Goal: Complete application form

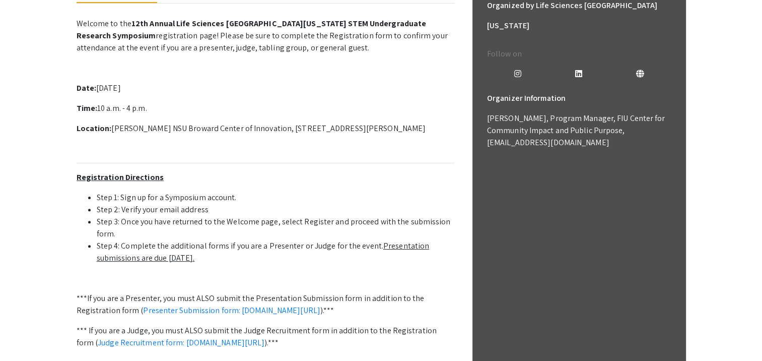
scroll to position [364, 0]
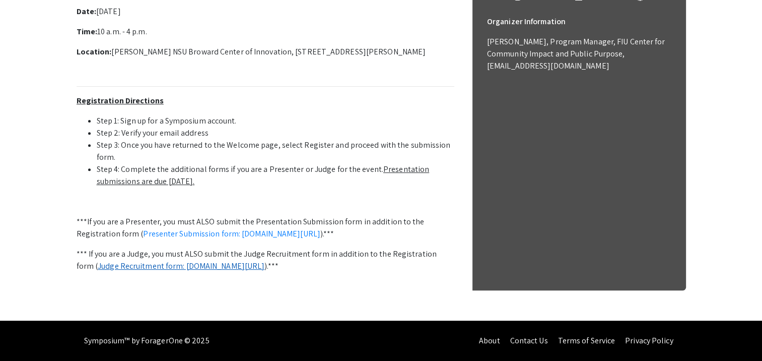
click at [265, 261] on link "Judge Recruitment form: [DOMAIN_NAME][URL]" at bounding box center [181, 266] width 167 height 11
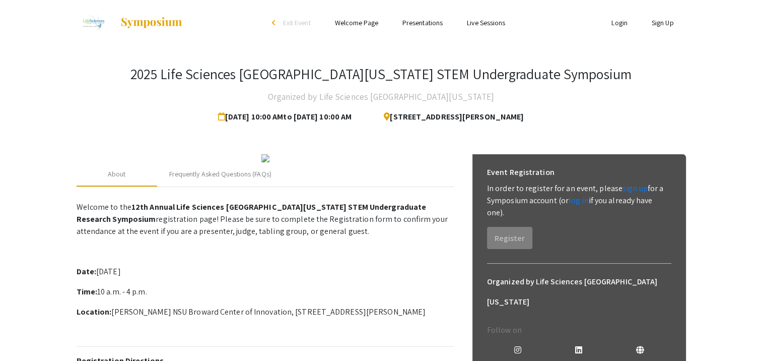
click at [184, 2] on div at bounding box center [177, 22] width 201 height 45
